Goal: Transaction & Acquisition: Purchase product/service

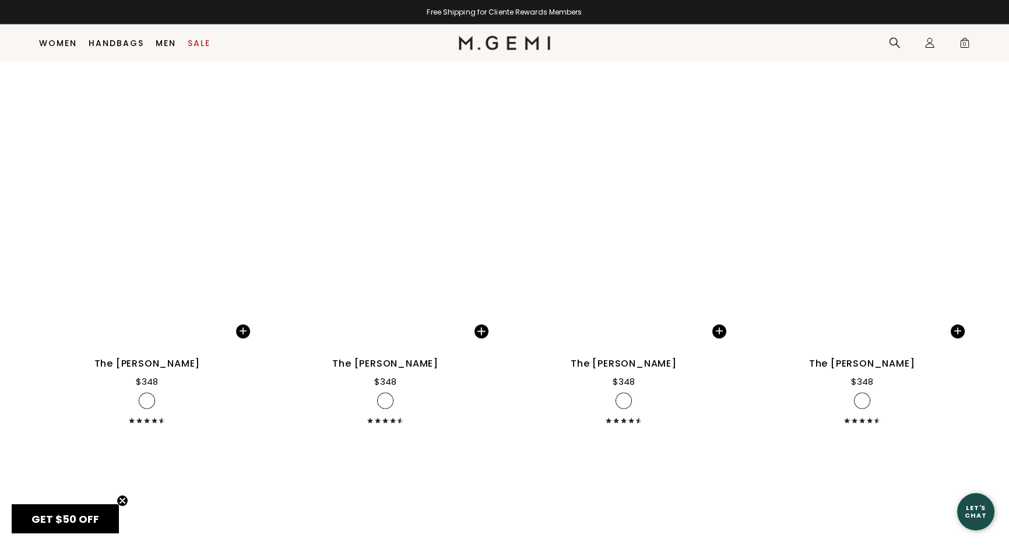
scroll to position [6609, 0]
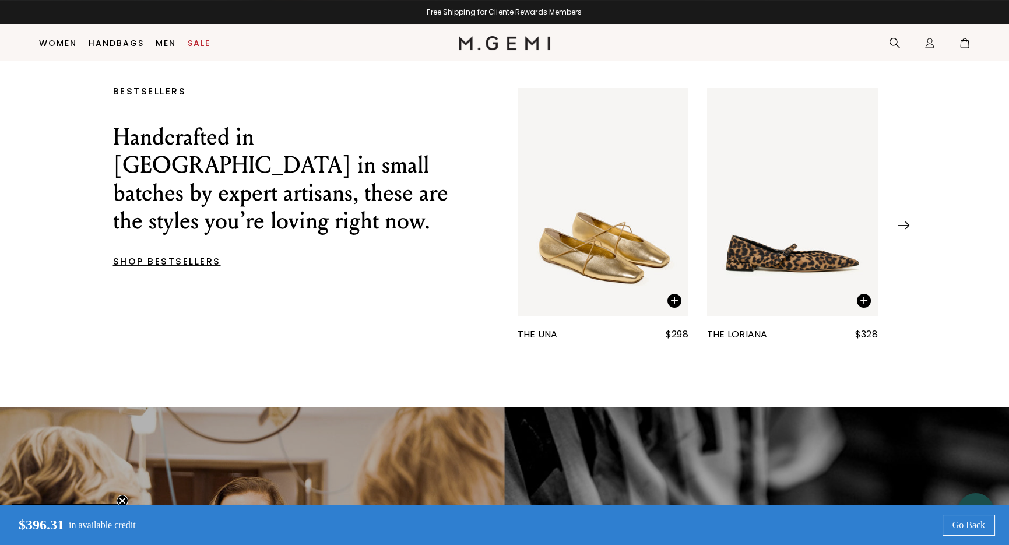
click at [902, 229] on img at bounding box center [903, 225] width 12 height 8
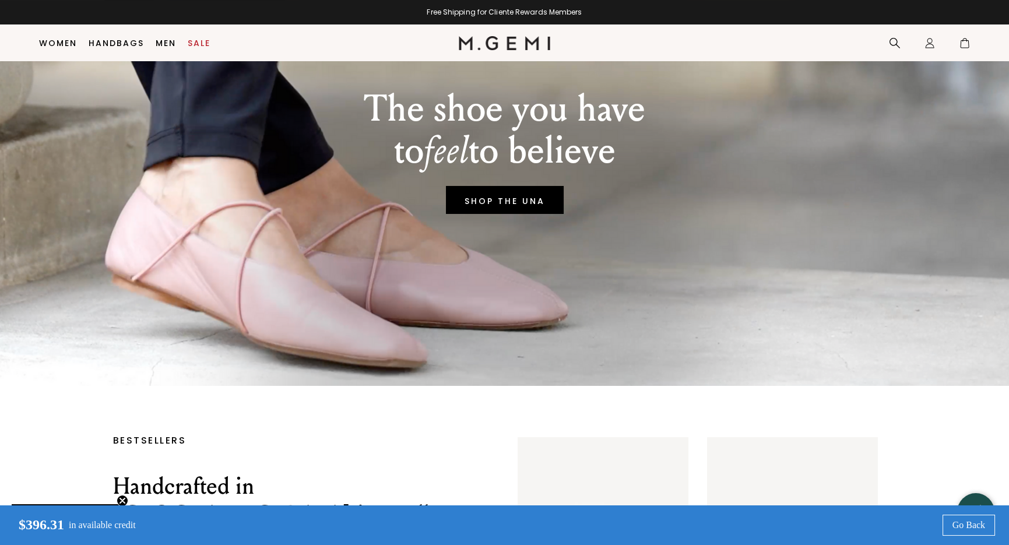
scroll to position [150, 0]
click at [200, 41] on link "Sale" at bounding box center [199, 42] width 23 height 9
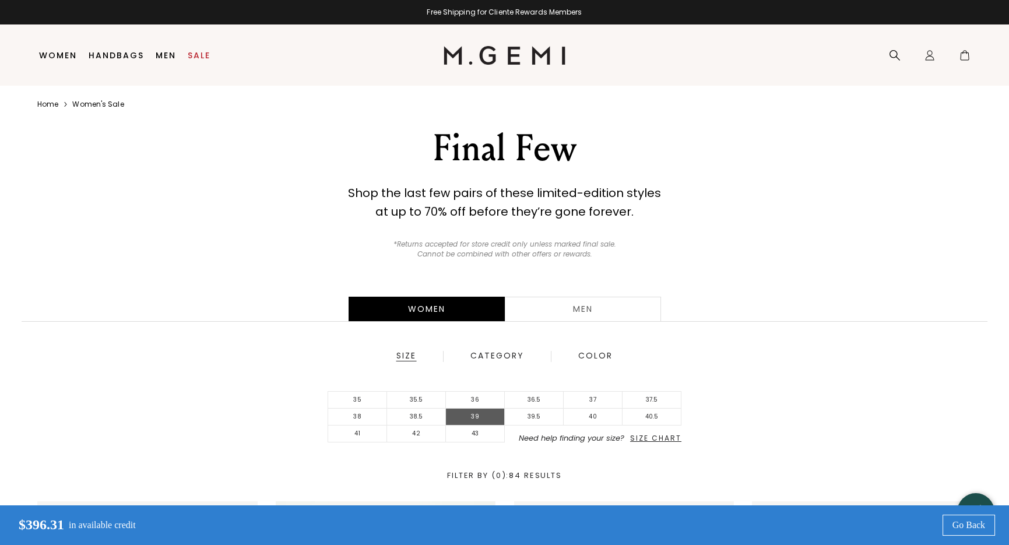
click at [481, 412] on li "39" at bounding box center [475, 417] width 59 height 17
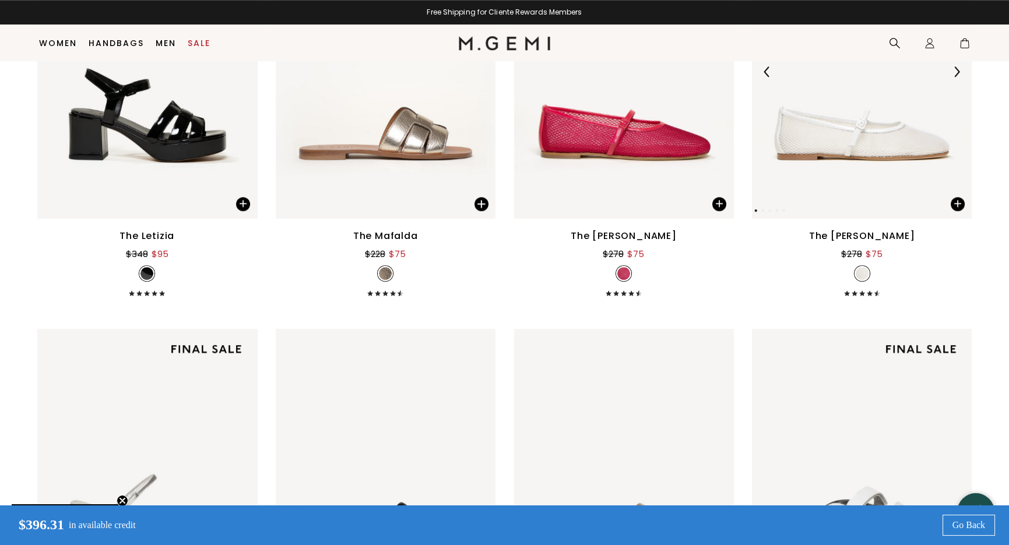
scroll to position [2772, 0]
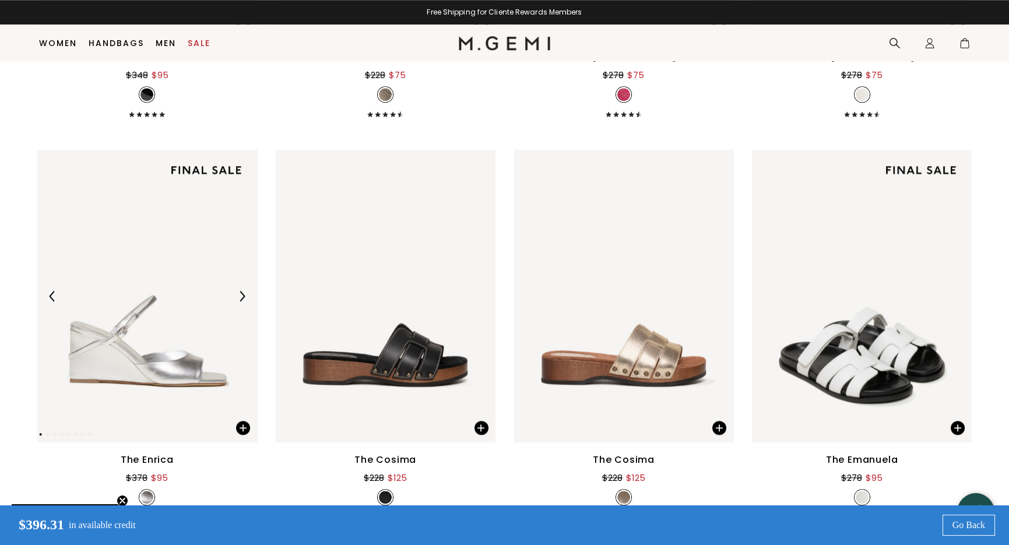
click at [240, 293] on img at bounding box center [242, 296] width 10 height 10
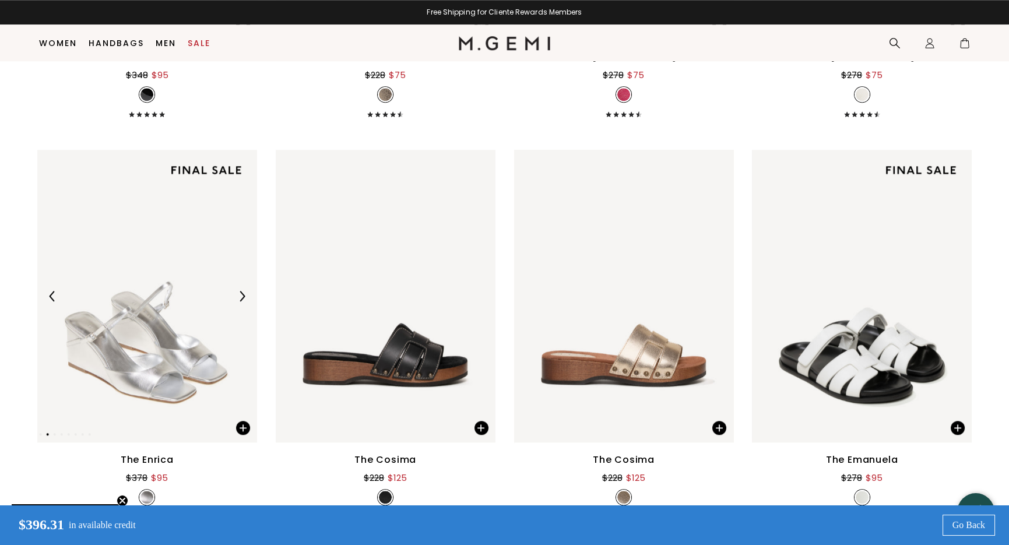
click at [240, 293] on img at bounding box center [242, 296] width 10 height 10
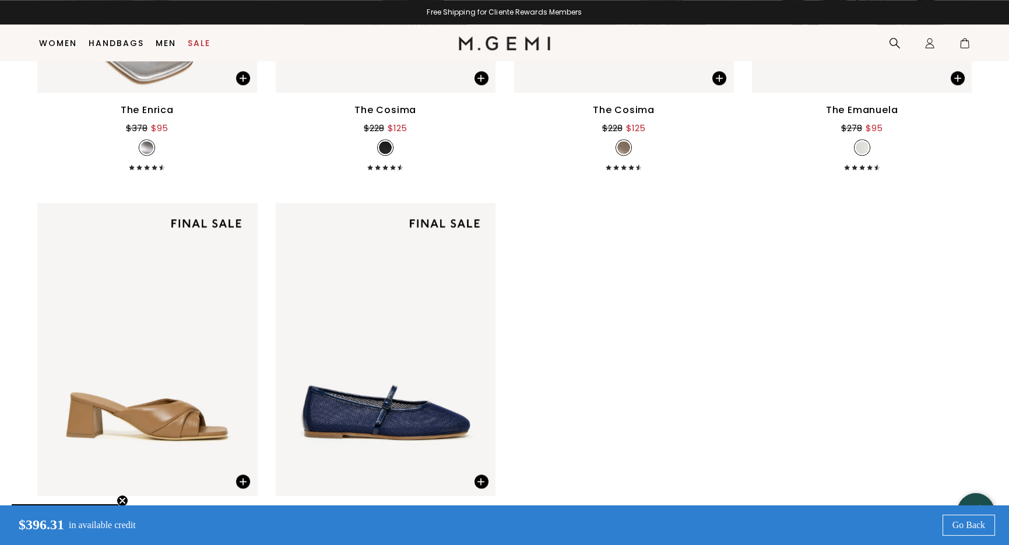
scroll to position [3413, 0]
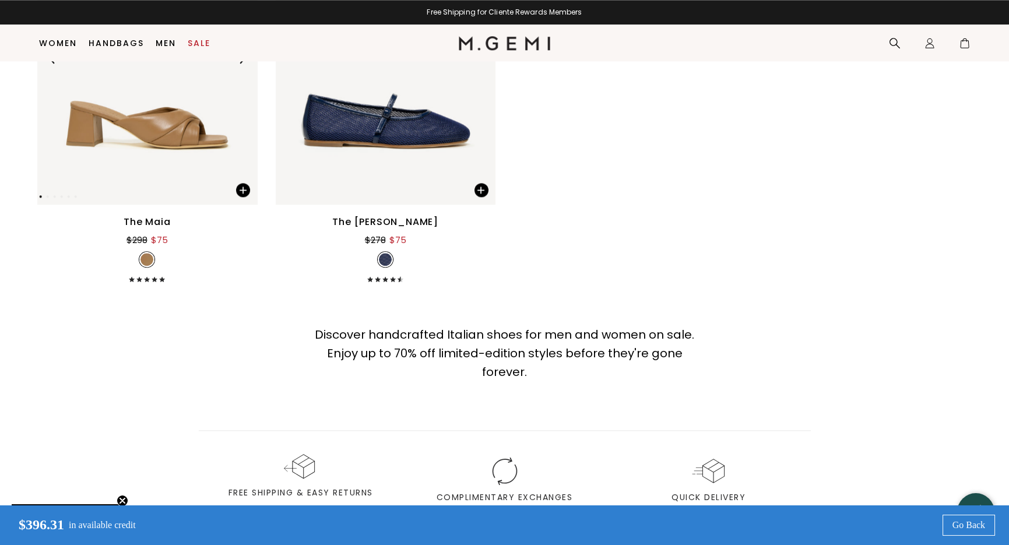
click at [236, 119] on img at bounding box center [147, 57] width 220 height 293
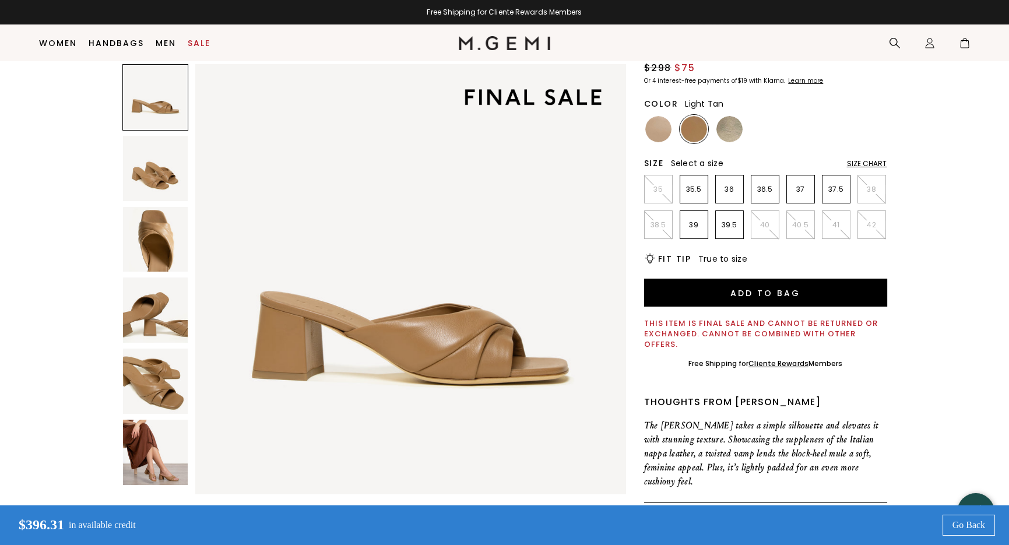
click at [154, 449] on img at bounding box center [155, 452] width 65 height 65
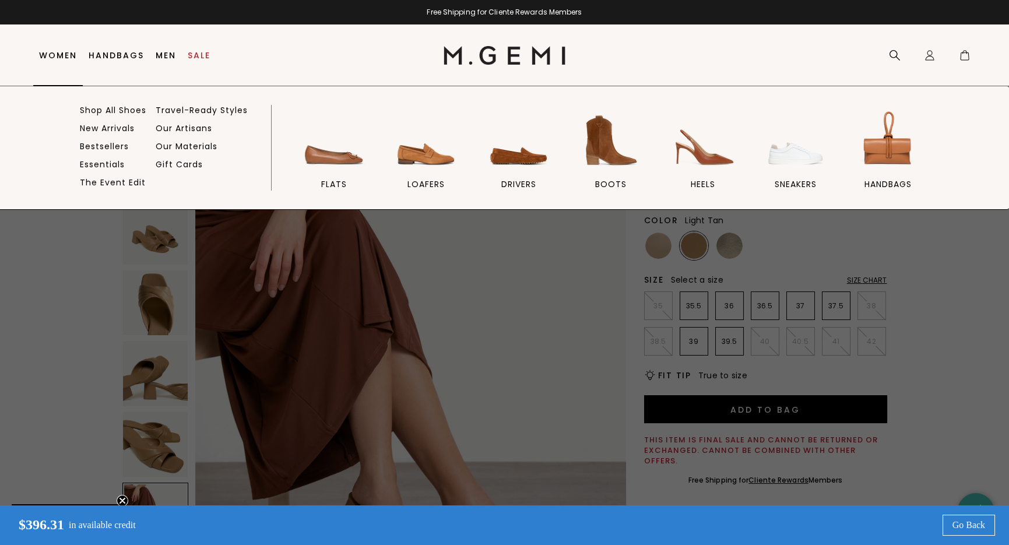
click at [65, 54] on link "Women" at bounding box center [58, 55] width 38 height 9
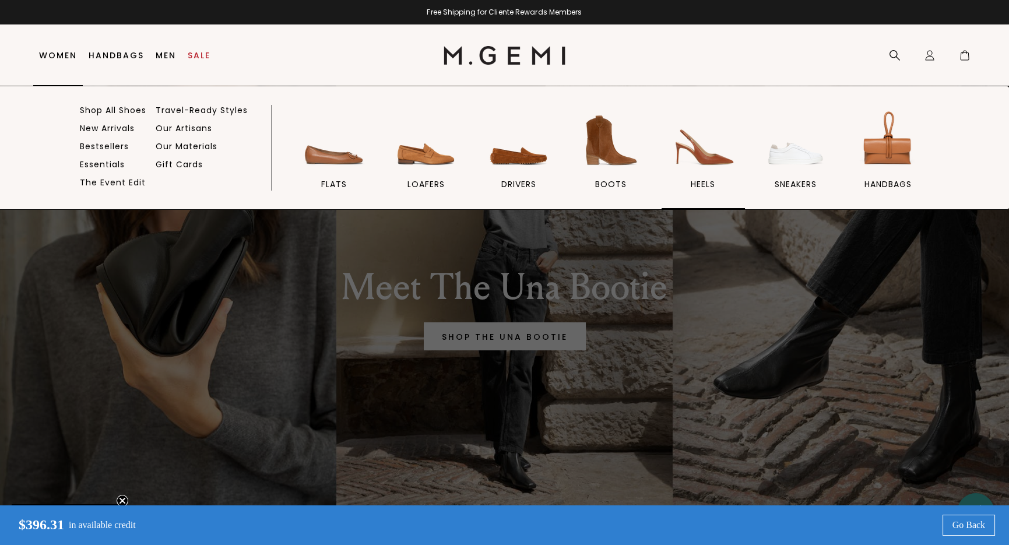
click at [716, 158] on img at bounding box center [702, 140] width 65 height 65
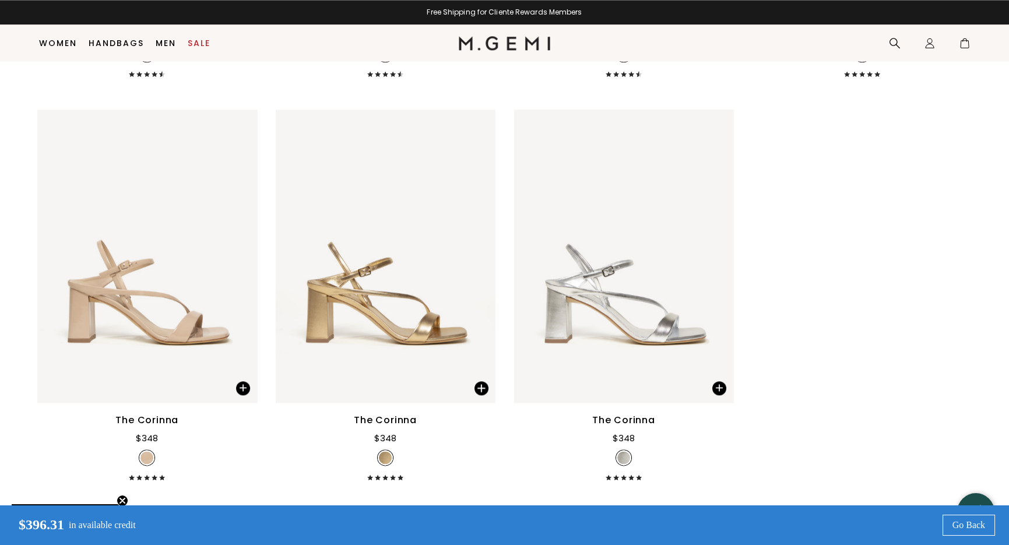
scroll to position [3764, 0]
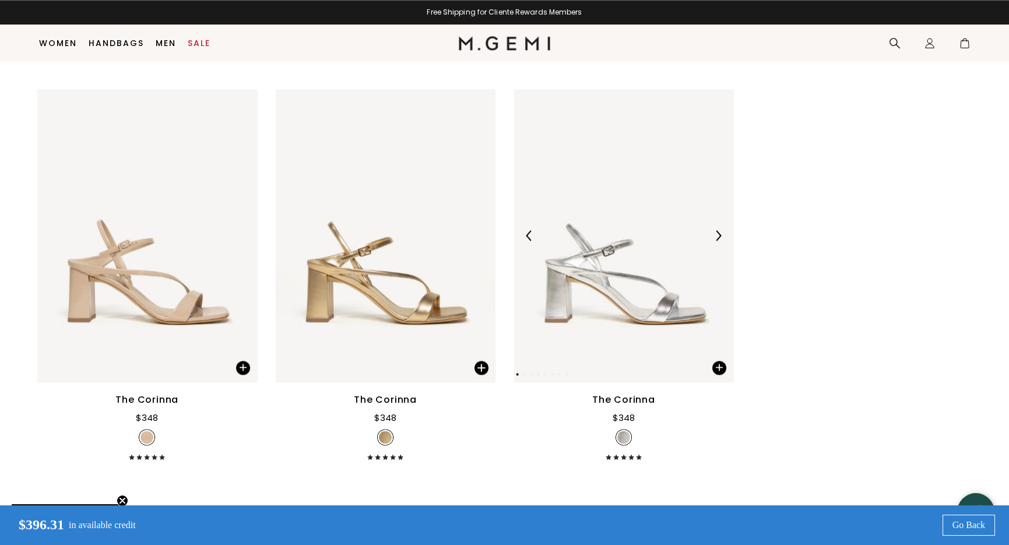
click at [666, 304] on img at bounding box center [624, 235] width 220 height 293
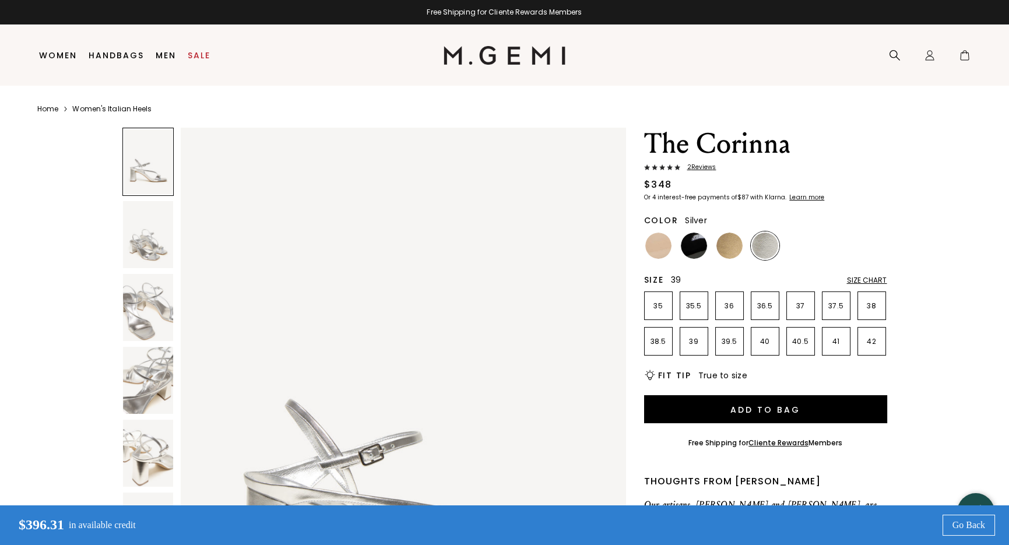
click at [692, 339] on p "39" at bounding box center [693, 341] width 27 height 9
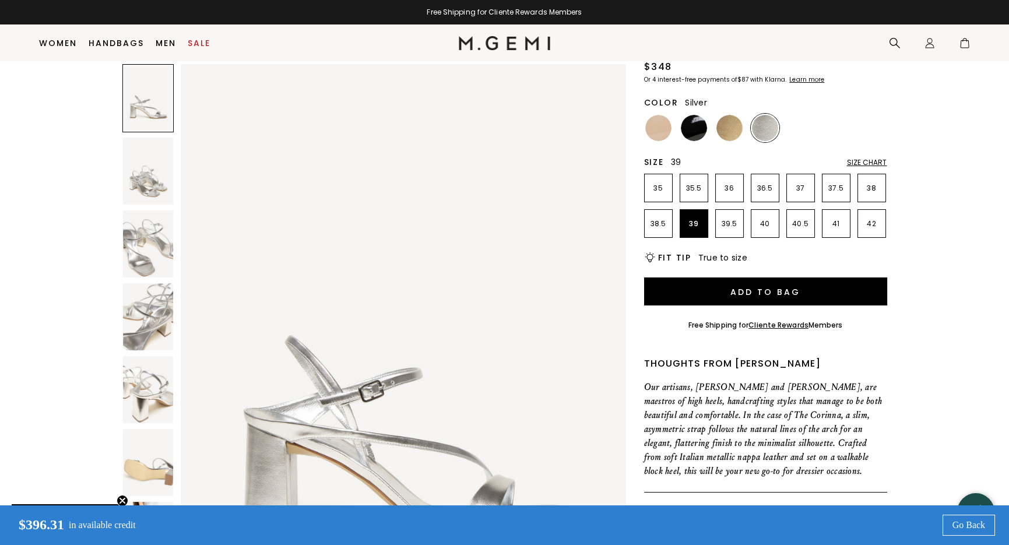
scroll to position [92, 0]
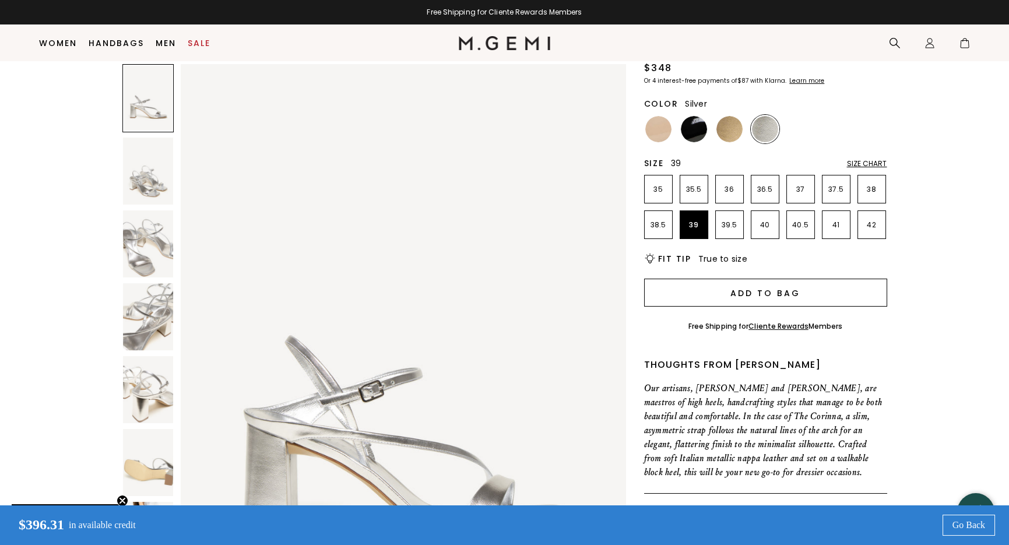
click at [798, 287] on button "Add to Bag" at bounding box center [765, 293] width 243 height 28
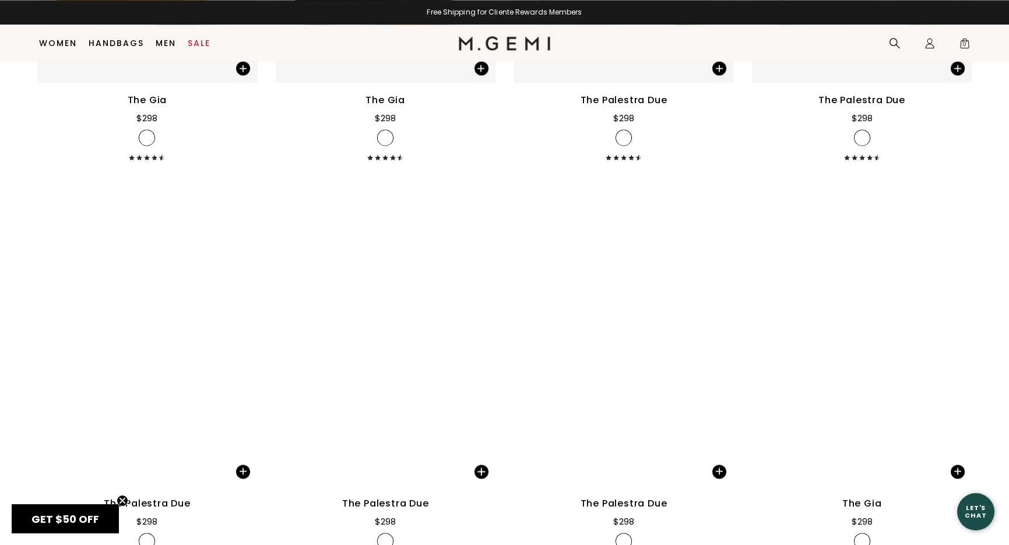
scroll to position [5047, 0]
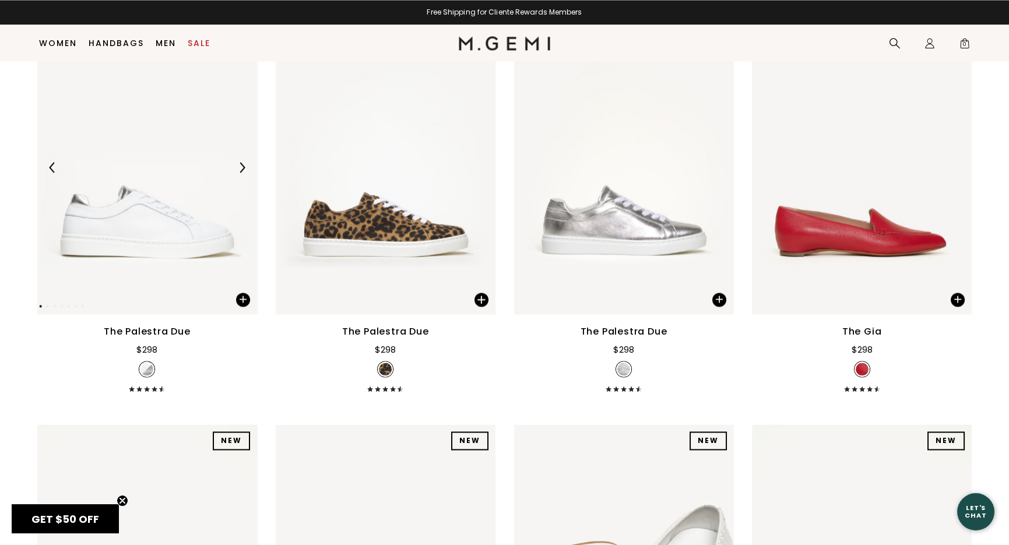
click at [244, 168] on img at bounding box center [242, 167] width 10 height 10
click at [242, 168] on img at bounding box center [242, 167] width 10 height 10
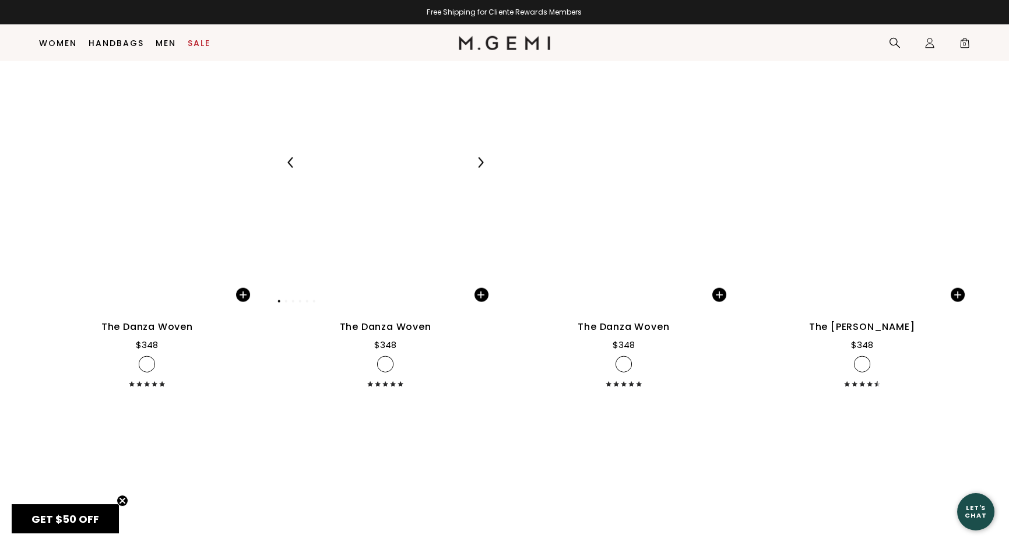
scroll to position [7378, 0]
